Goal: Transaction & Acquisition: Purchase product/service

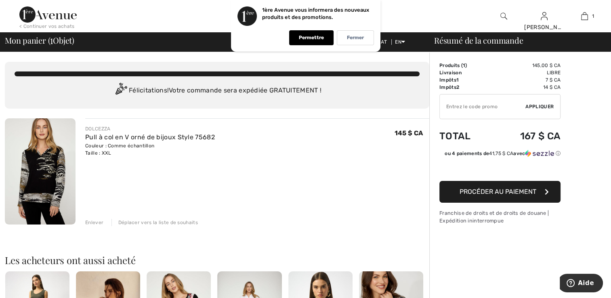
click at [502, 191] on span "Procéder au paiement" at bounding box center [498, 192] width 77 height 8
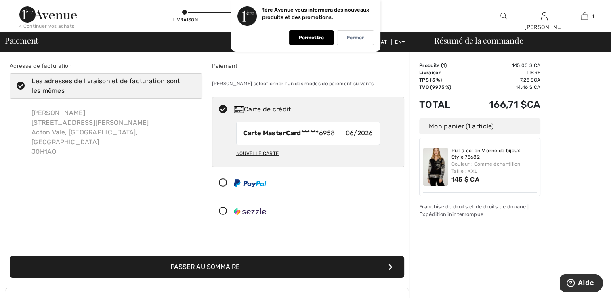
click at [216, 264] on font "Passer au sommaire" at bounding box center [204, 267] width 69 height 8
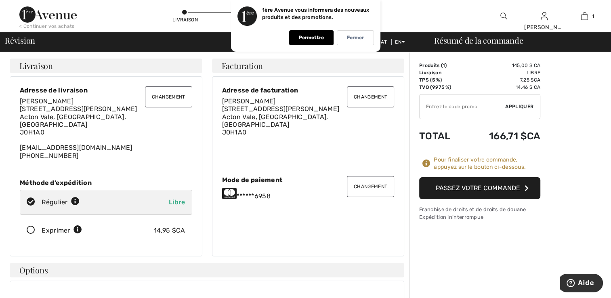
click at [470, 183] on button "Passez votre commande" at bounding box center [479, 188] width 121 height 22
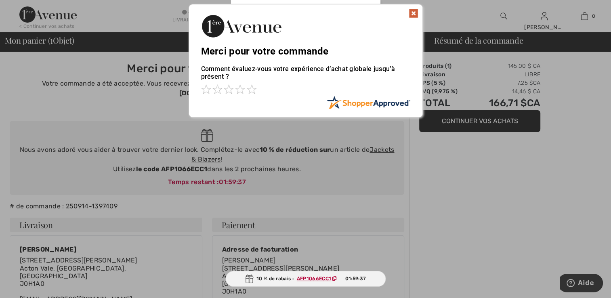
click at [412, 11] on img at bounding box center [414, 13] width 10 height 10
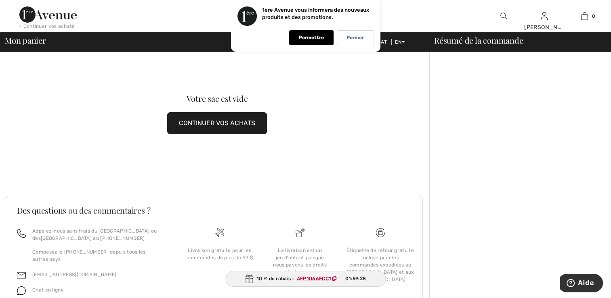
click at [192, 120] on button "CONTINUER VOS ACHATS" at bounding box center [217, 123] width 100 height 22
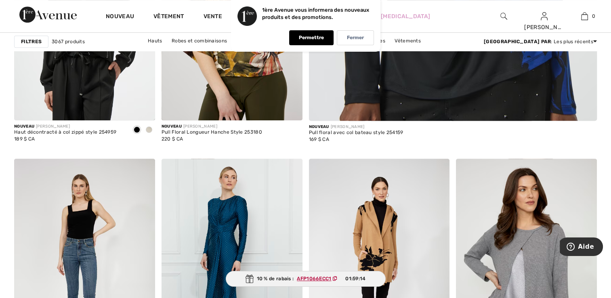
scroll to position [452, 0]
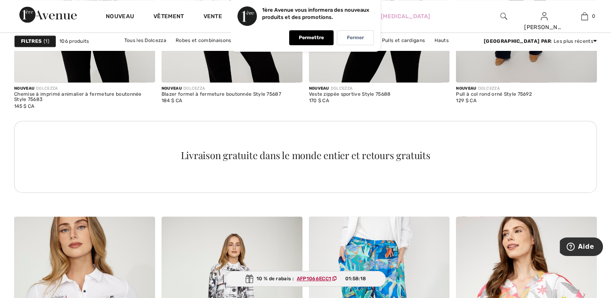
scroll to position [1163, 0]
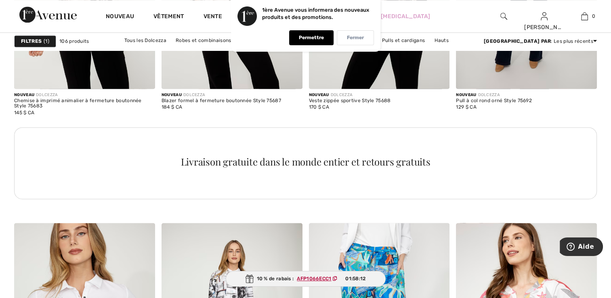
click at [360, 38] on p "Fermer" at bounding box center [355, 38] width 17 height 6
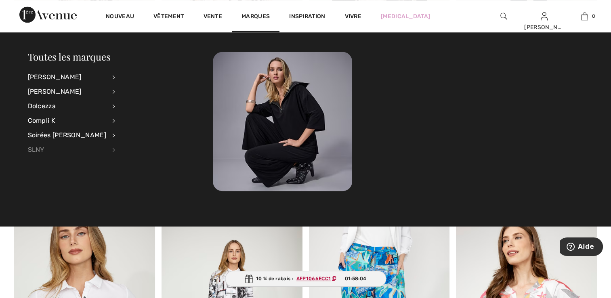
click at [39, 145] on div "SLNY" at bounding box center [67, 150] width 78 height 15
click at [42, 118] on div "Compli K" at bounding box center [67, 120] width 78 height 15
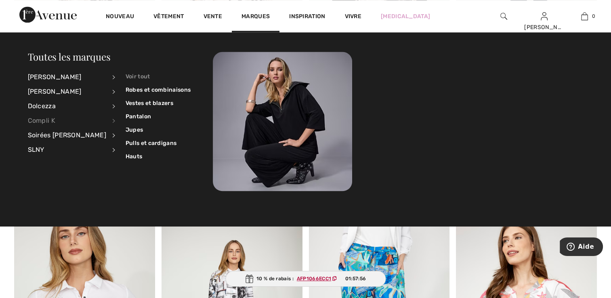
click at [127, 74] on link "Voir tout" at bounding box center [158, 76] width 65 height 13
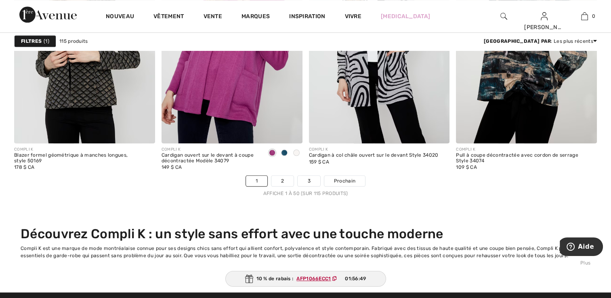
scroll to position [3974, 0]
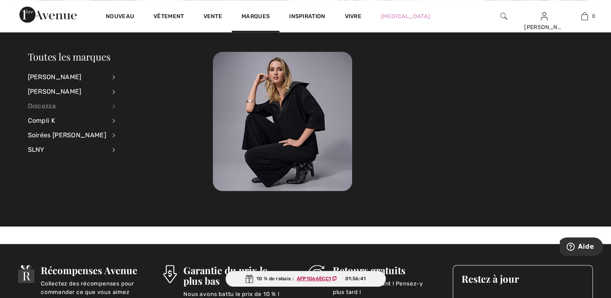
click at [49, 105] on div "Dolcezza" at bounding box center [67, 106] width 78 height 15
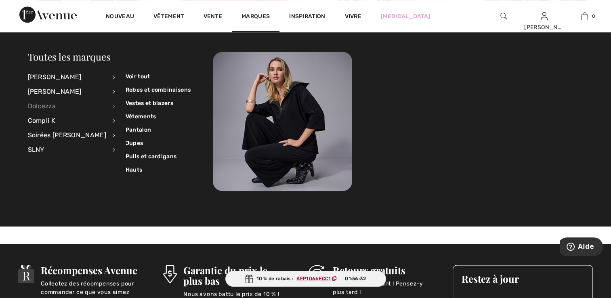
scroll to position [3990, 0]
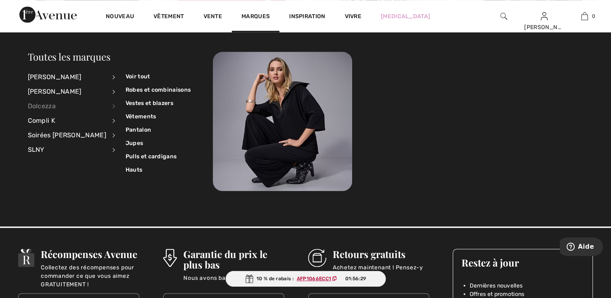
click at [518, 78] on div at bounding box center [398, 121] width 370 height 139
click at [126, 72] on link "Voir tout" at bounding box center [158, 76] width 65 height 13
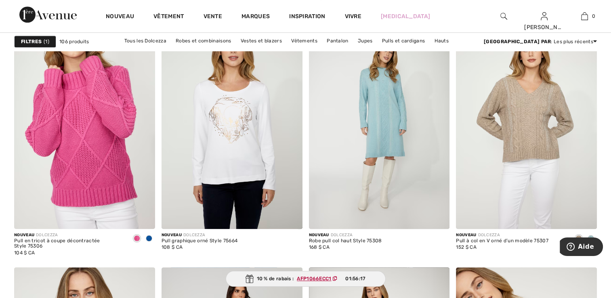
scroll to position [775, 0]
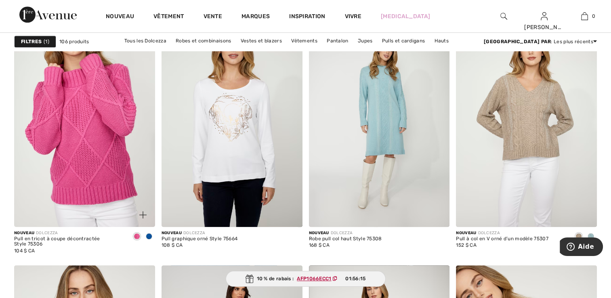
click at [103, 122] on img at bounding box center [84, 120] width 141 height 211
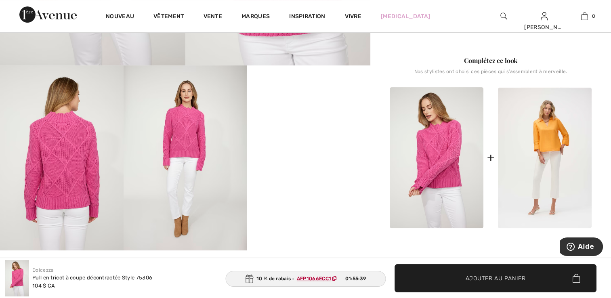
scroll to position [258, 0]
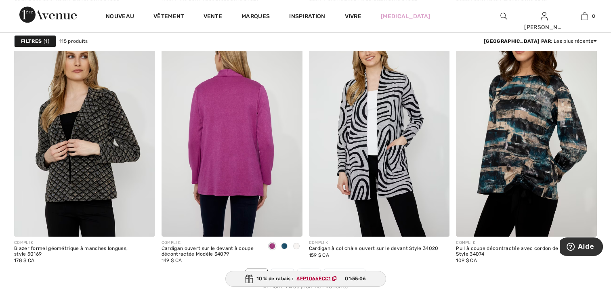
scroll to position [3829, 0]
